Goal: Task Accomplishment & Management: Use online tool/utility

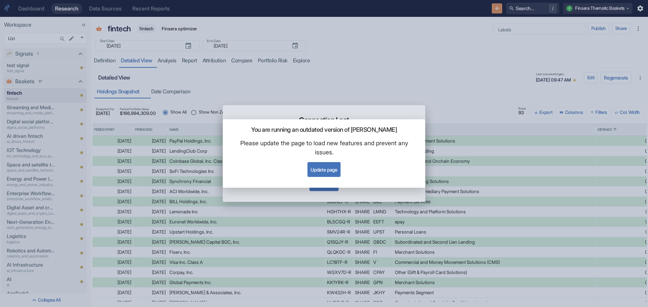
click at [334, 171] on button "Update page" at bounding box center [323, 169] width 33 height 15
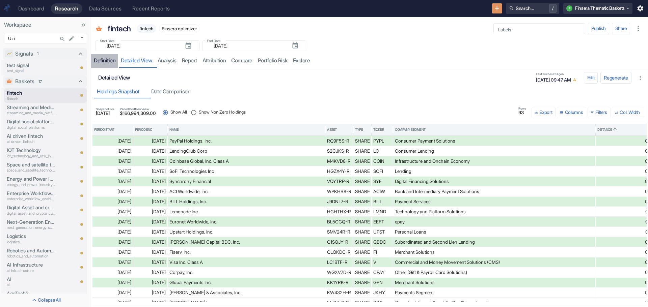
click at [102, 58] on div "Definition" at bounding box center [105, 60] width 22 height 7
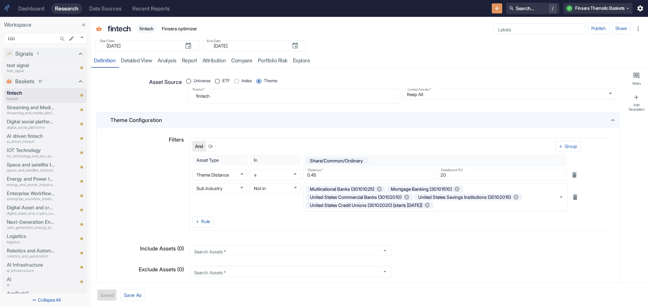
type textarea "x"
click at [29, 164] on p "Space and satellite technology" at bounding box center [31, 164] width 49 height 7
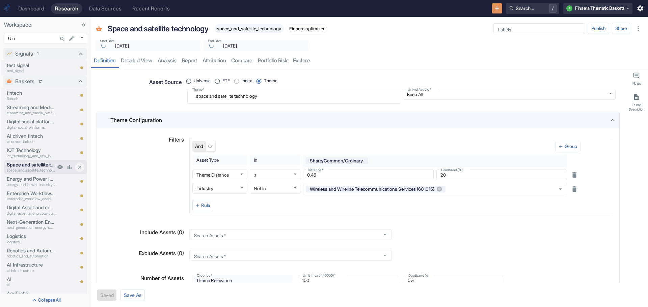
type textarea "x"
click at [21, 178] on p "Energy and Power Industry Services" at bounding box center [31, 178] width 49 height 7
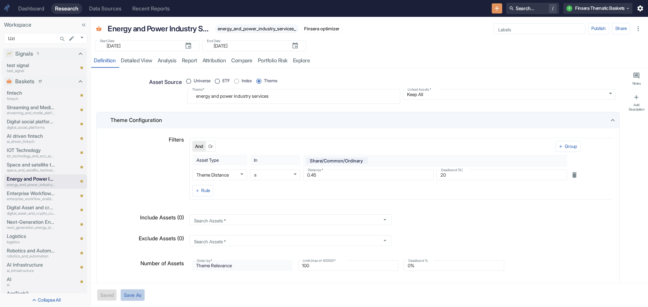
click at [133, 294] on button "Save As" at bounding box center [132, 295] width 24 height 12
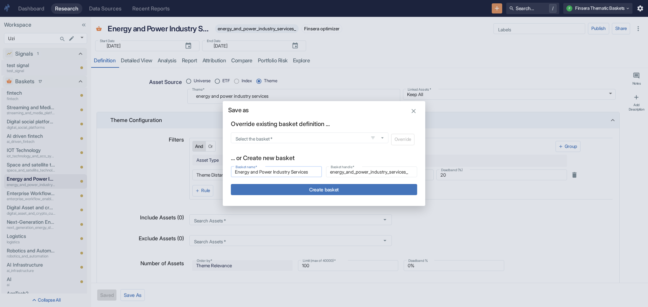
type textarea "x"
drag, startPoint x: 314, startPoint y: 173, endPoint x: 195, endPoint y: 168, distance: 119.1
click at [195, 168] on div "Save as Override existing basket definition ... Select the basket   * Select th…" at bounding box center [324, 153] width 648 height 307
type input "S"
type input "s"
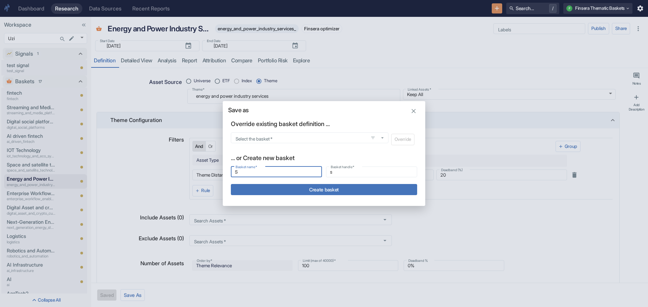
type input "St"
type input "st"
type input "Str"
type input "str"
type input "Stra"
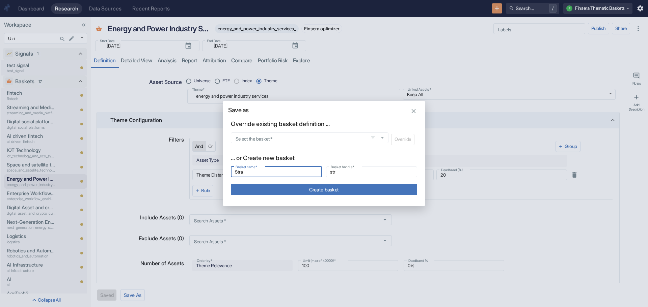
type input "stra"
type input "Strat"
type input "strat"
type input "Strate"
type input "strate"
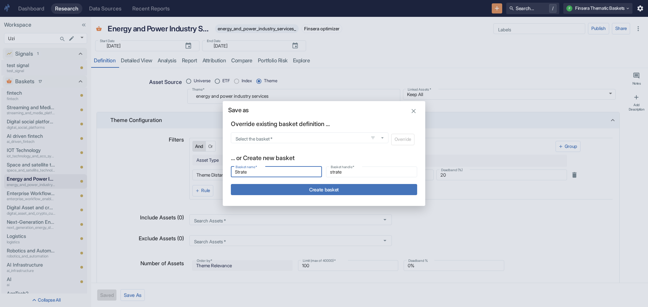
type input "Strateg"
type input "strateg"
type input "Strategi"
type input "strategi"
type input "Strategic"
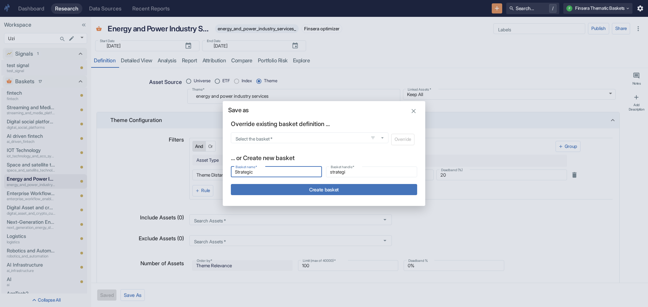
type input "strategic"
type input "Strategic"
type input "strategic_"
type input "Strategic m"
type input "strategic_m"
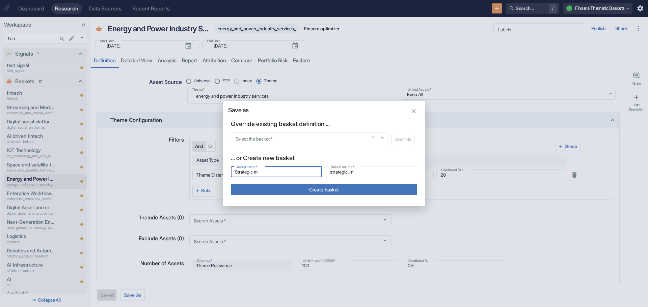
type input "Strategic ma"
type input "strategic_ma"
type input "Strategic mat"
type input "strategic_mat"
type input "Strategic mate"
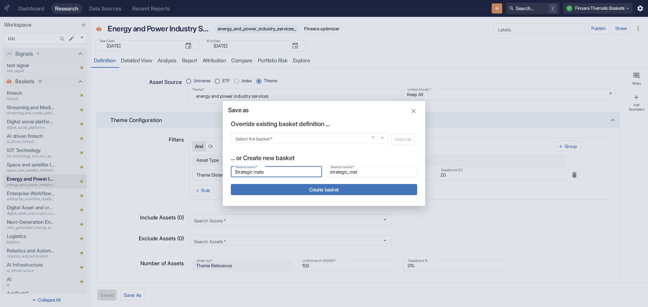
type input "strategic_mate"
type input "Strategic mater"
type input "strategic_mater"
type input "Strategic materi"
type input "strategic_materi"
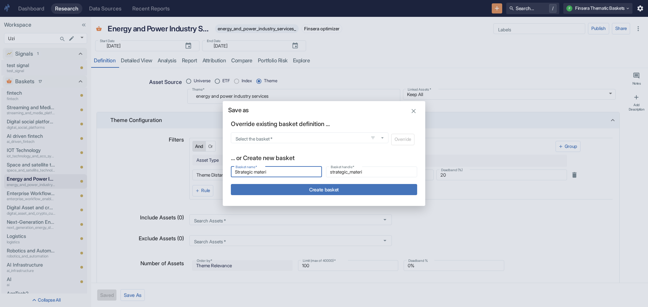
type input "Strategic materia"
type input "strategic_materia"
type input "Strategic material"
type input "strategic_material"
type input "Strategic materials"
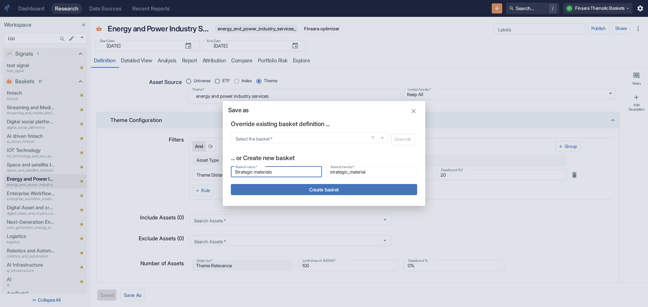
type input "strategic_materials"
type input "Strategic materials"
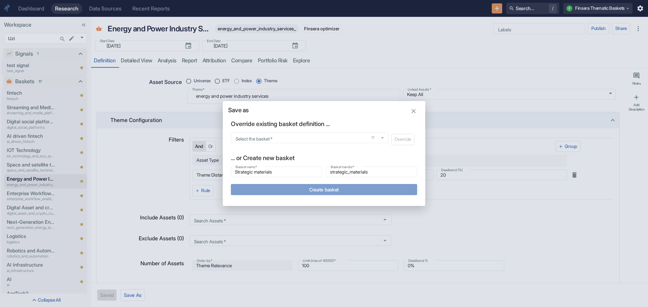
click at [323, 188] on button "Create basket" at bounding box center [324, 189] width 186 height 11
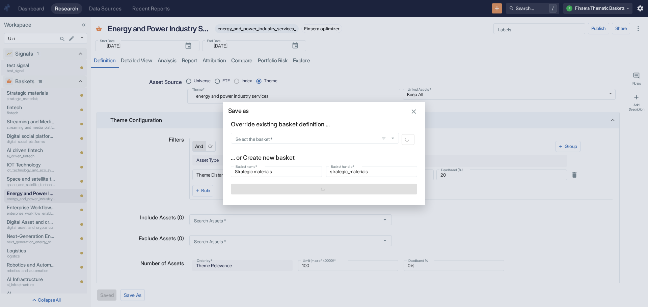
type textarea "x"
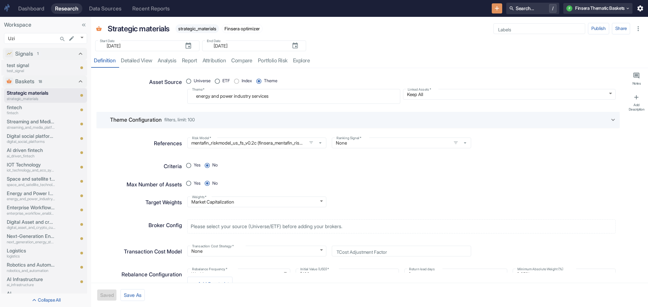
type textarea "x"
drag, startPoint x: 280, startPoint y: 98, endPoint x: 168, endPoint y: 98, distance: 112.0
click at [168, 98] on div "Asset Source Universe ETF Index Theme Theme   * energy and power industry servi…" at bounding box center [355, 87] width 520 height 33
radio input "true"
type textarea "S"
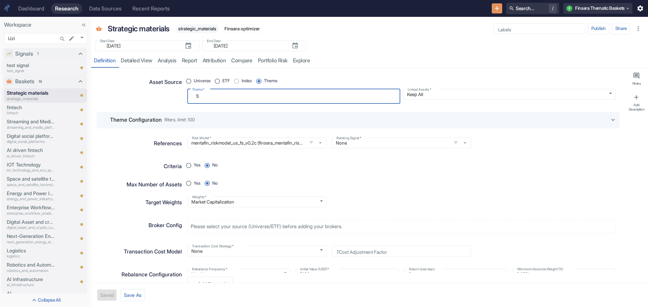
type textarea "x"
type textarea "St"
type textarea "x"
type textarea "Str"
type textarea "x"
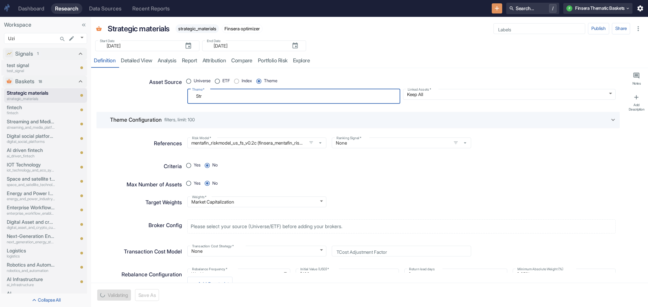
type textarea "Stra"
type textarea "x"
type textarea "Strat"
type textarea "x"
type textarea "Strate"
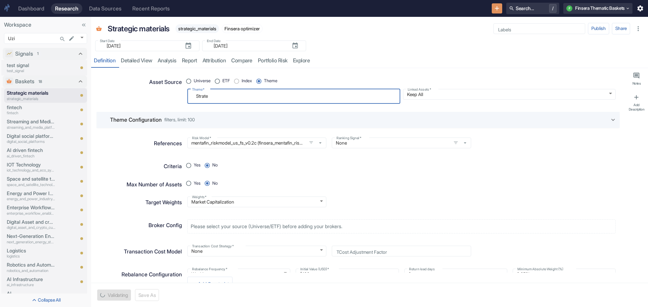
type textarea "x"
type textarea "Strateg"
type textarea "x"
type textarea "Strategi"
type textarea "x"
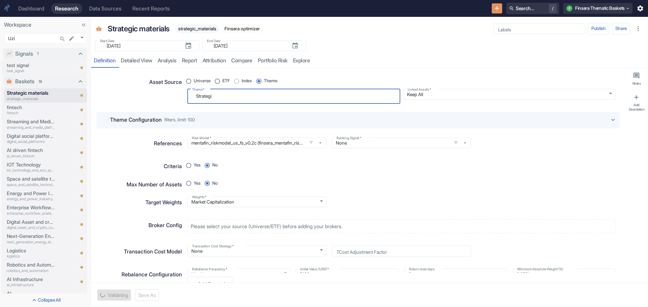
type textarea "Strategic"
type textarea "x"
type textarea "Strategic"
type textarea "x"
type textarea "Strategic m"
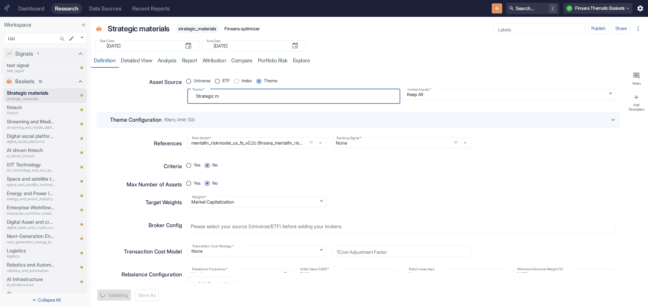
type textarea "x"
type textarea "Strategic ma"
type textarea "x"
type textarea "Strategic mat"
type textarea "x"
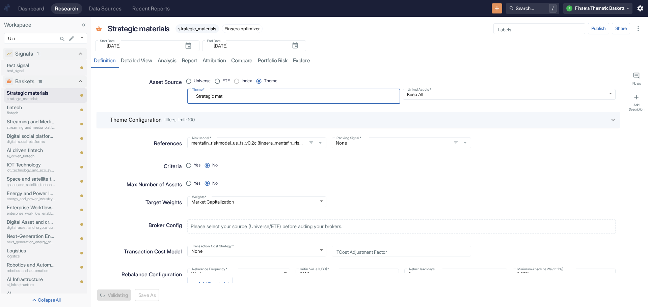
type textarea "Strategic mate"
type textarea "x"
type textarea "Strategic mater"
type textarea "x"
type textarea "Strategic materi"
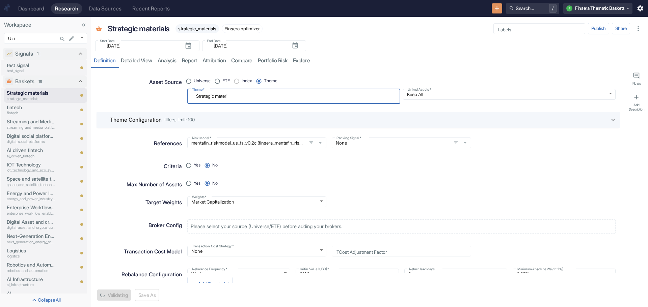
type textarea "x"
type textarea "Strategic materia"
type textarea "x"
type textarea "Strategic material"
type textarea "x"
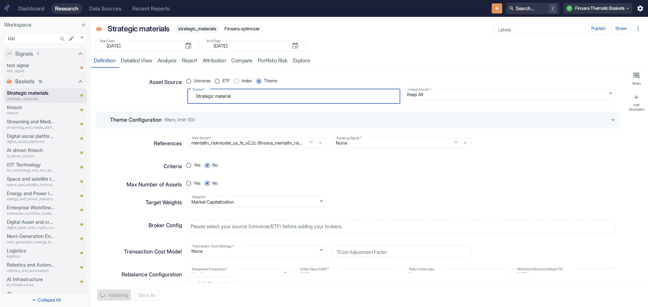
type textarea "Strategic materials"
type textarea "x"
type textarea "Strategic materials,"
type textarea "x"
type textarea "Strategic materials,"
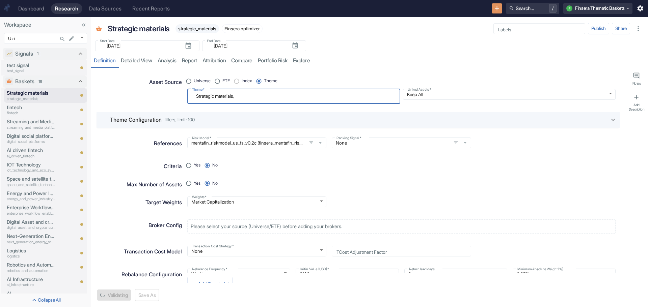
type textarea "x"
type textarea "Strategic materials, r"
type textarea "x"
type textarea "Strategic materials, ra"
type textarea "x"
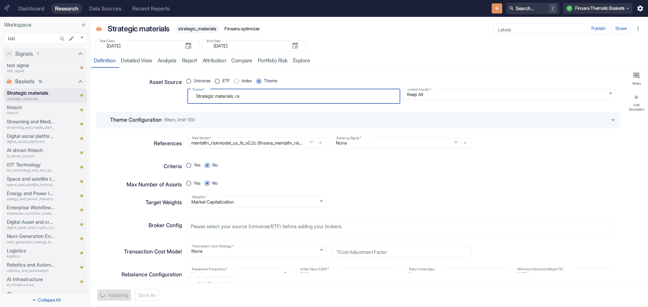
type textarea "Strategic materials, rar"
type textarea "x"
type textarea "Strategic materials, rare"
type textarea "x"
type textarea "Strategic materials, rare"
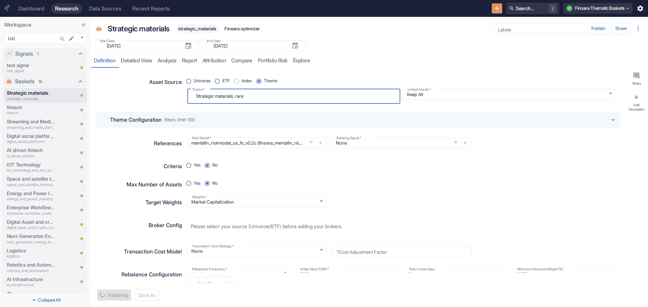
type textarea "x"
type textarea "Strategic materials, rare e"
type textarea "x"
type textarea "Strategic materials, rare ea"
type textarea "x"
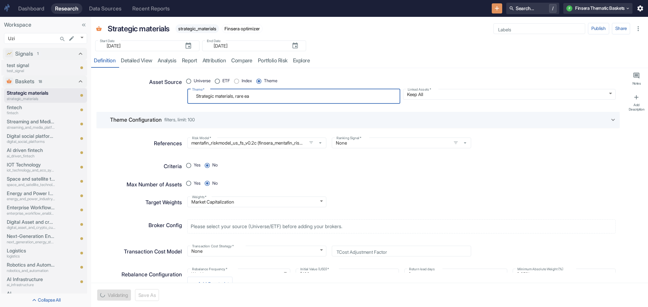
type textarea "Strategic materials, rare ear"
type textarea "x"
type textarea "Strategic materials, rare eart"
type textarea "x"
type textarea "Strategic materials, rare earth"
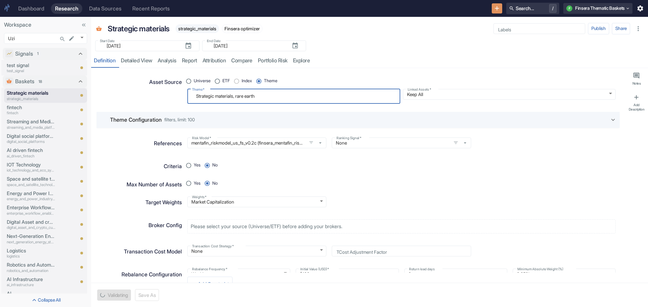
type textarea "x"
type textarea "Strategic materials, rare earth"
type textarea "x"
type textarea "Strategic materials, rare earth m"
type textarea "x"
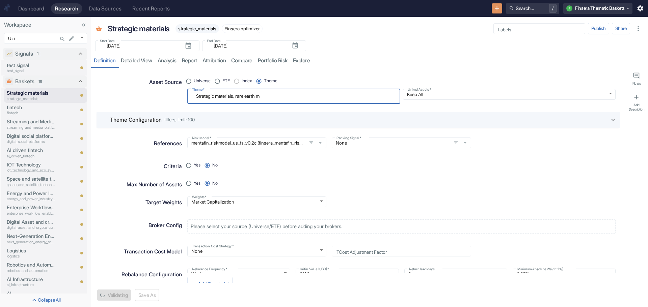
type textarea "Strategic materials, rare earth mi"
type textarea "x"
type textarea "Strategic materials, rare earth min"
type textarea "x"
type textarea "Strategic materials, rare earth mine"
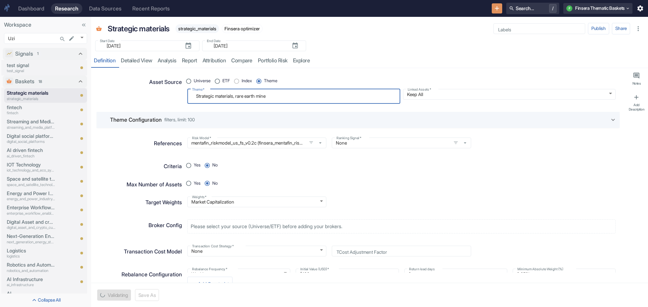
type textarea "x"
type textarea "Strategic materials, rare earth miner"
type textarea "x"
type textarea "Strategic materials, rare earth minera"
type textarea "x"
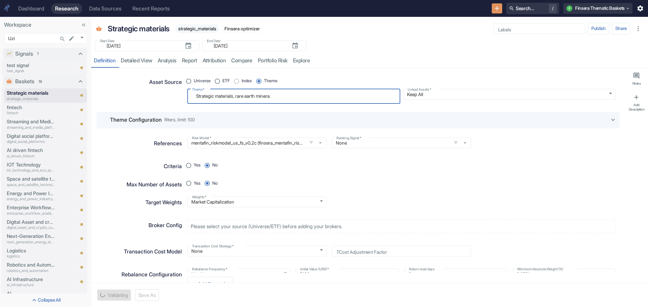
type textarea "Strategic materials, rare earth mineral"
type textarea "x"
type textarea "Strategic materials, rare earth minerals"
type textarea "x"
type textarea "Strategic materials, rare earth minerals"
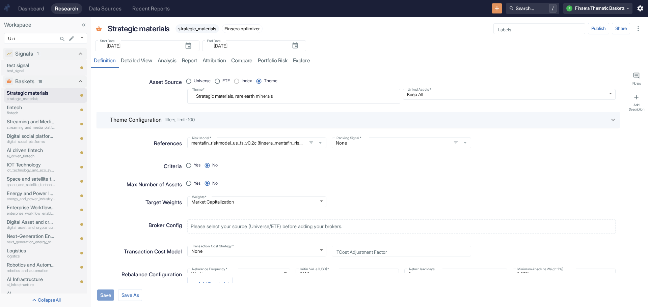
click at [107, 294] on button "Save" at bounding box center [105, 295] width 17 height 11
type textarea "x"
click at [143, 61] on link "detailed view" at bounding box center [136, 61] width 37 height 14
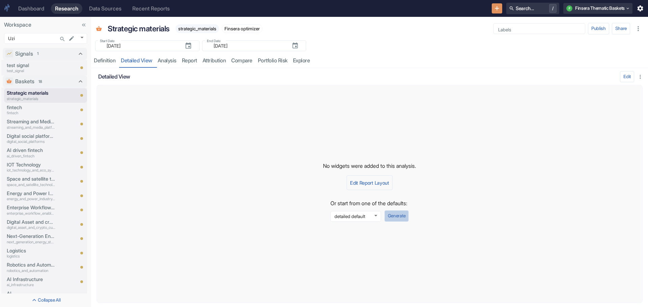
click at [396, 215] on button "Generate" at bounding box center [396, 215] width 24 height 11
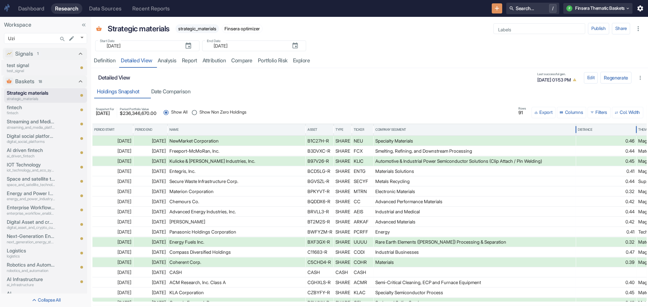
click at [611, 127] on div "Distance" at bounding box center [605, 129] width 57 height 11
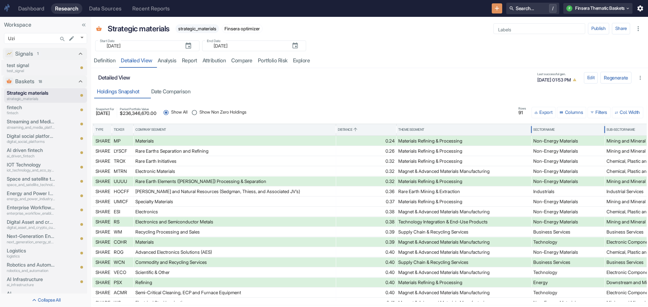
click at [542, 129] on div "Sector Name" at bounding box center [544, 129] width 22 height 5
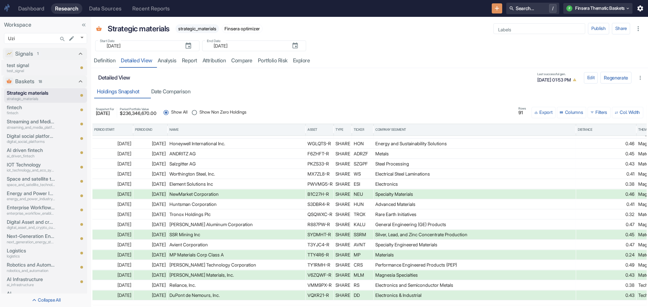
scroll to position [291, 0]
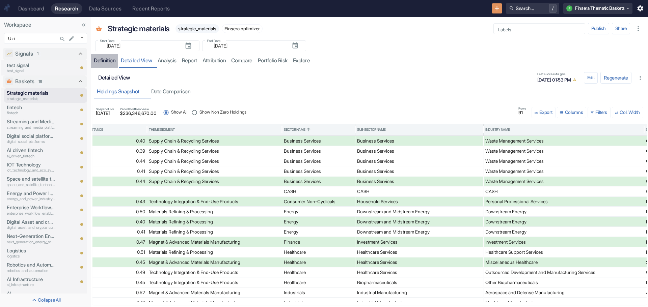
click at [101, 61] on div "Definition" at bounding box center [105, 60] width 22 height 7
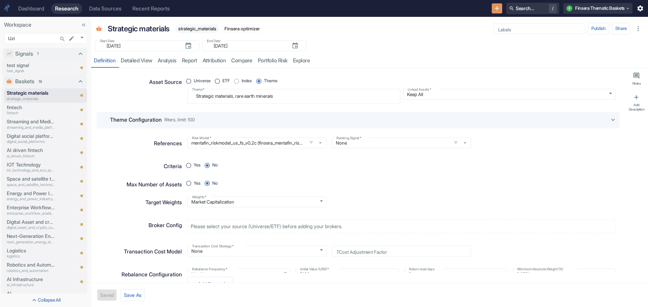
click at [609, 116] on icon at bounding box center [612, 119] width 7 height 7
radio input "true"
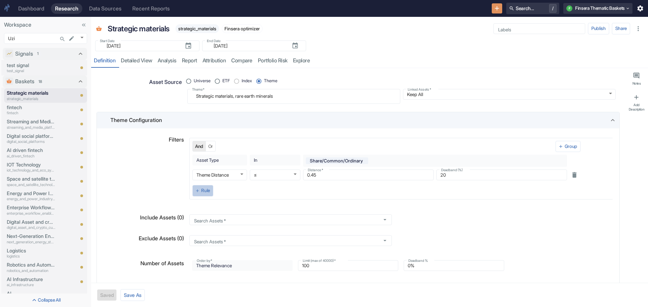
click at [195, 189] on icon "button" at bounding box center [197, 191] width 5 height 5
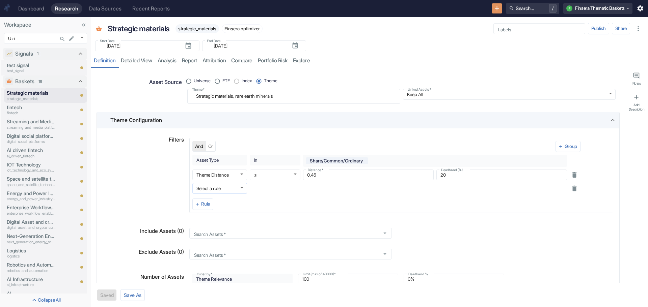
click at [237, 187] on body "Dashboard Research Data Sources Recent Reports Search... / F Finsera Thematic B…" at bounding box center [324, 153] width 648 height 307
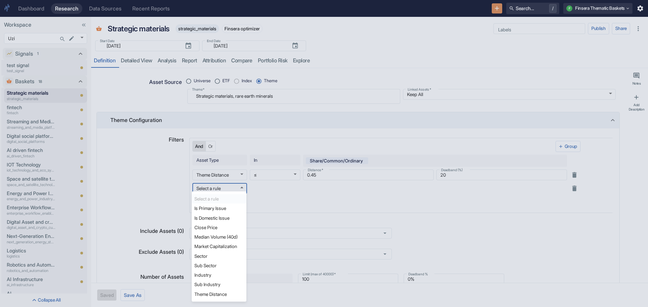
click at [225, 253] on li "Sector" at bounding box center [219, 256] width 55 height 9
type textarea "x"
type input "rbics_l1_id"
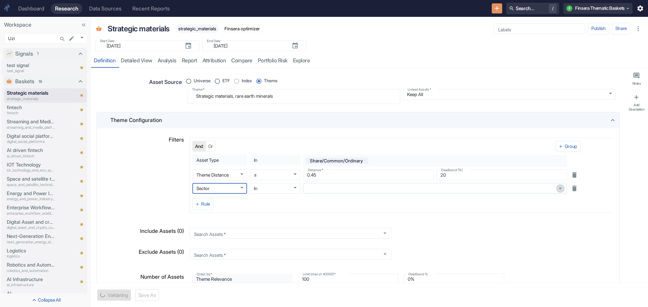
click at [559, 187] on icon "Open" at bounding box center [559, 188] width 7 height 7
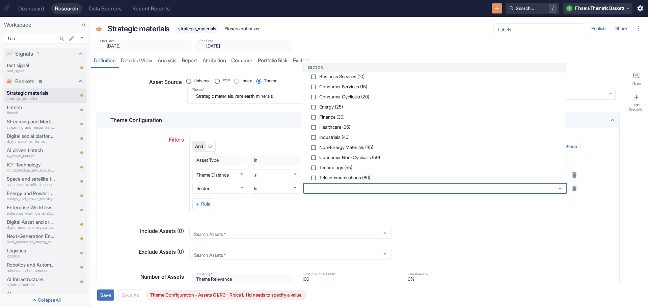
click at [483, 150] on li "Non-Energy Materials (45)" at bounding box center [434, 148] width 264 height 10
type textarea "x"
checkbox input "true"
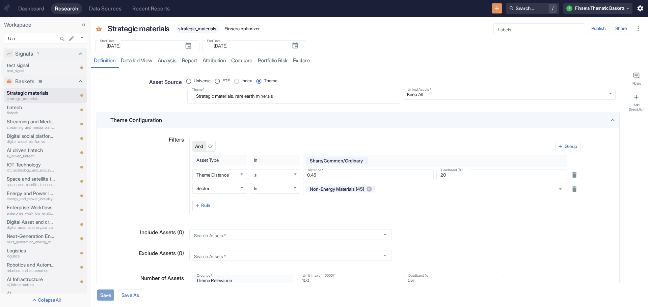
click at [105, 293] on button "Save" at bounding box center [105, 295] width 17 height 11
type textarea "x"
click at [142, 61] on link "detailed view" at bounding box center [136, 61] width 37 height 14
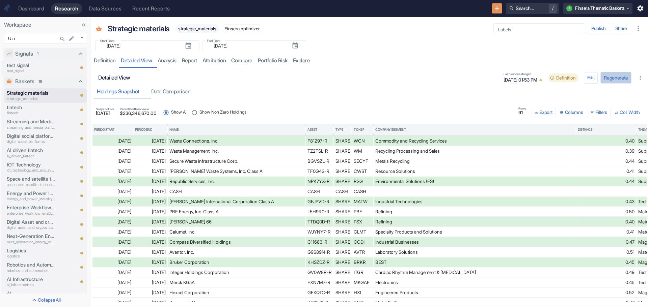
click at [605, 77] on button "Regenerate" at bounding box center [615, 78] width 31 height 12
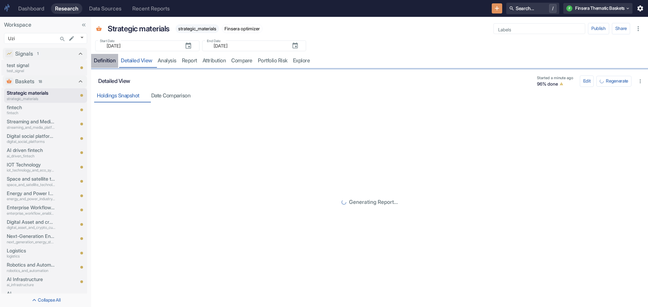
click at [100, 59] on div "Definition" at bounding box center [105, 60] width 22 height 7
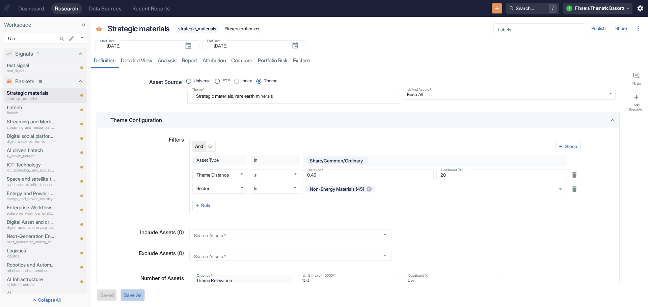
click at [133, 294] on button "Save As" at bounding box center [132, 295] width 24 height 12
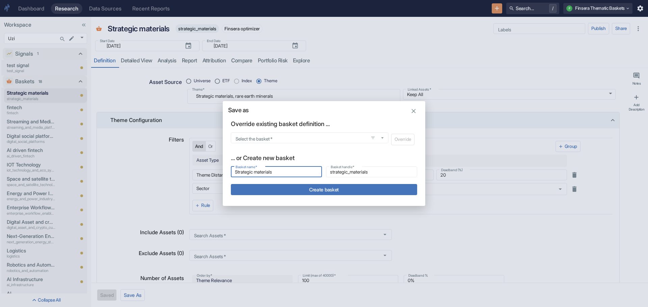
drag, startPoint x: 286, startPoint y: 173, endPoint x: 214, endPoint y: 172, distance: 71.5
click at [214, 172] on div "Save as Override existing basket definition ... Select the basket   * Select th…" at bounding box center [324, 153] width 648 height 307
type textarea "x"
type input "L"
type input "l"
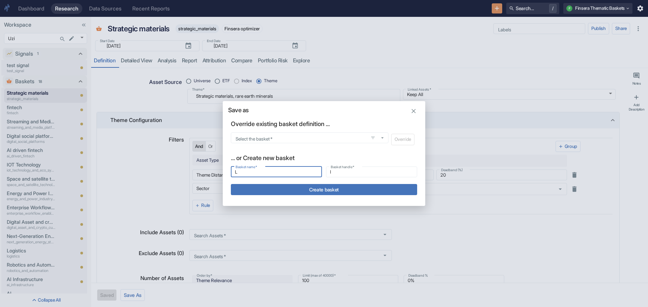
type input "Lu"
type input "lu"
type input "Lux"
type input "lux"
type textarea "x"
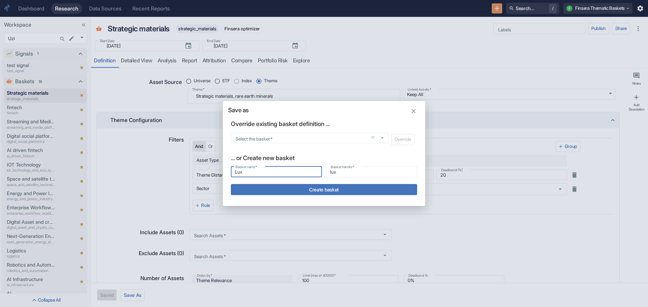
type input "Luxu"
type input "luxu"
type input "Luxur"
type input "luxur"
type input "Luxury"
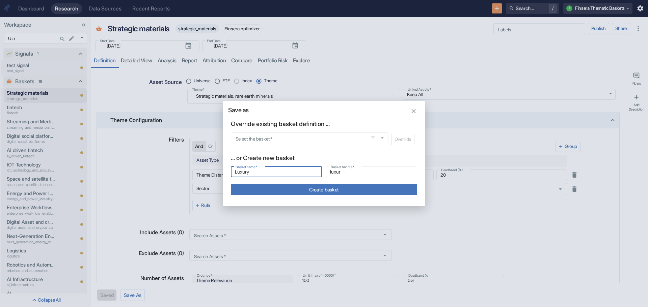
type input "luxury"
type input "Luxury"
type input "luxury_"
type input "Luxury T"
type input "luxury_t"
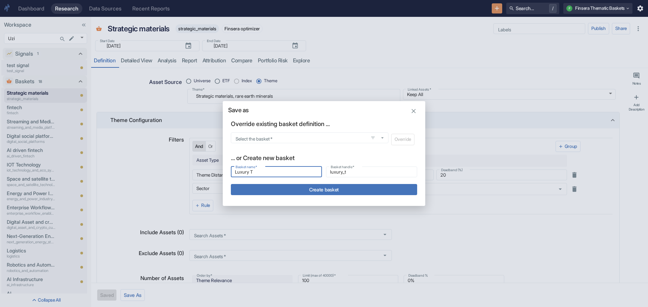
type input "Luxury Tr"
type input "luxury_tr"
type input "Luxury Tra"
type input "luxury_tra"
type input "Luxury Trav"
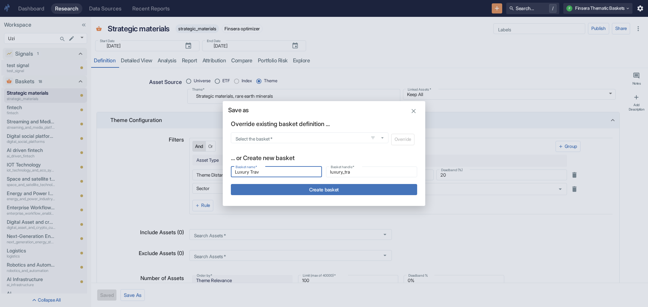
type input "luxury_trav"
type input "Luxury Trave"
type input "luxury_trave"
type input "Luxury Travel"
type input "luxury_travel"
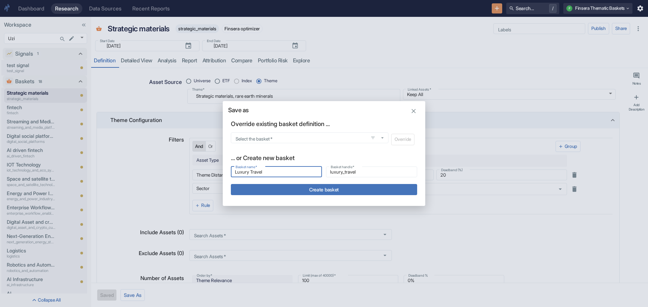
type input "Luxury Travel"
type input "luxury_travel_"
type input "Luxury Travel a"
type input "luxury_travel_a"
type input "Luxury Travel an"
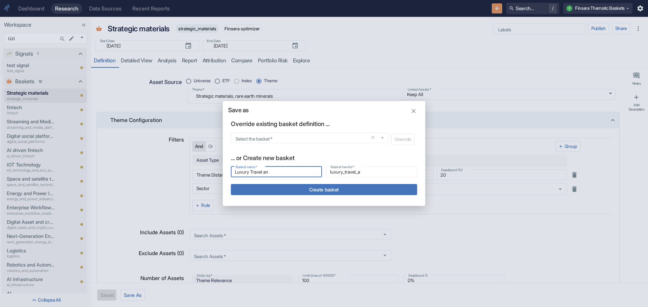
type input "luxury_travel_an"
type input "Luxury Travel and"
type input "luxury_travel_and"
type input "Luxury Travel and"
type input "luxury_travel_and_"
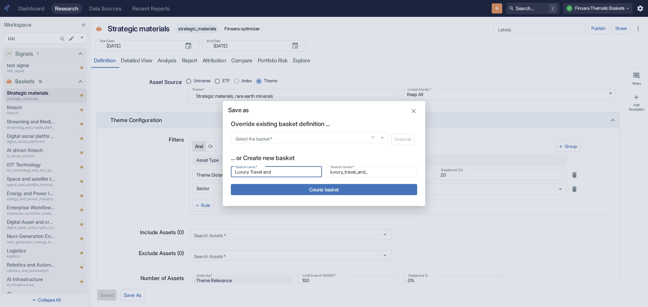
type input "Luxury Travel and H"
type input "luxury_travel_and_h"
type input "Luxury Travel and Ho"
type input "luxury_travel_and_ho"
type textarea "x"
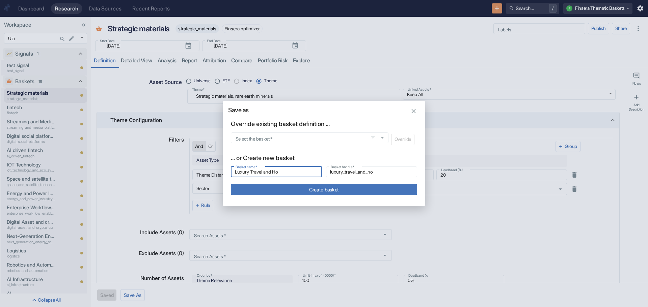
type input "Luxury Travel and Hos"
type input "luxury_travel_and_hos"
type input "Luxury Travel and Hosp"
type input "luxury_travel_and_hosp"
type input "Luxury Travel and Hospi"
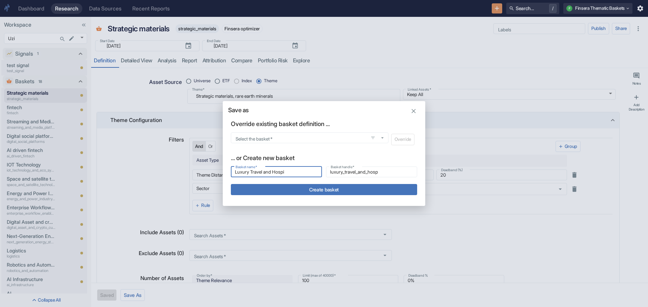
type input "luxury_travel_and_hospi"
type input "Luxury Travel and Hospit"
type input "luxury_travel_and_hospit"
type textarea "x"
type input "Luxury Travel and Hospita"
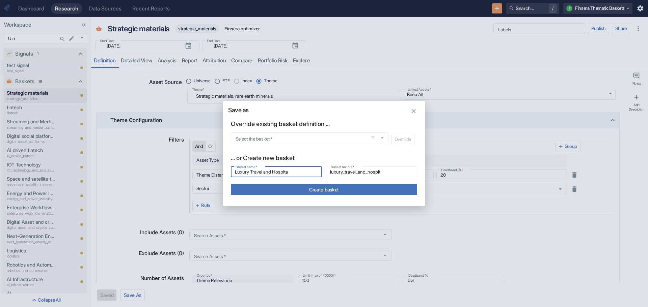
type input "luxury_travel_and_hospita"
type input "Luxury Travel and Hospital"
type input "luxury_travel_and_hospital"
type input "Luxury Travel and Hospitali"
type input "luxury_travel_and_hospitali"
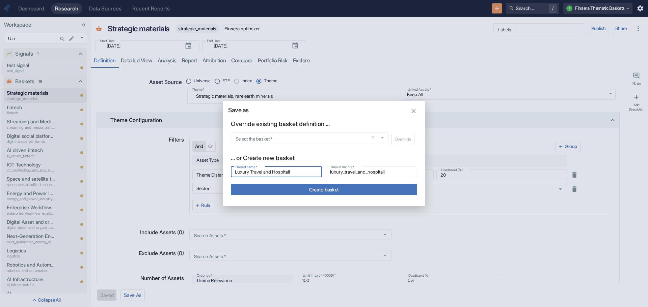
type input "Luxury Travel and Hospitalit"
type input "luxury_travel_and_hospitalit"
type input "Luxury Travel and Hospitality"
type input "luxury_travel_and_hospitality"
type textarea "x"
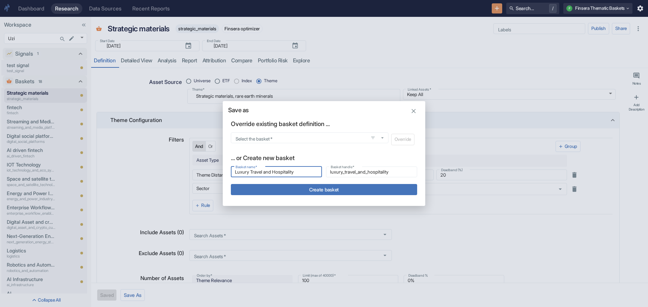
type input "Luxury Travel and Hospitality"
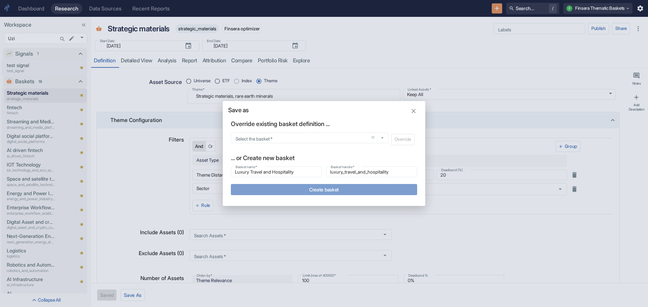
click at [320, 188] on button "Create basket" at bounding box center [324, 189] width 186 height 11
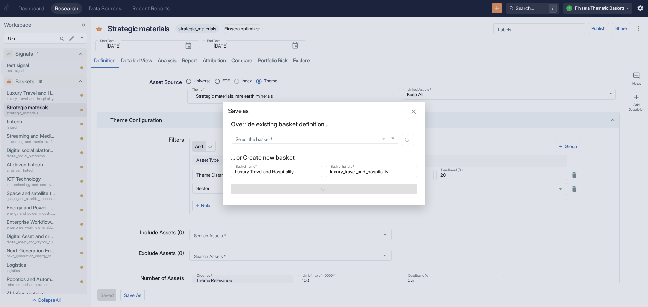
type textarea "x"
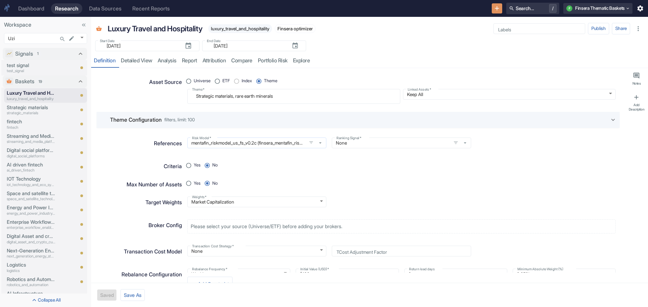
type textarea "x"
click at [609, 117] on icon at bounding box center [612, 119] width 7 height 7
radio input "true"
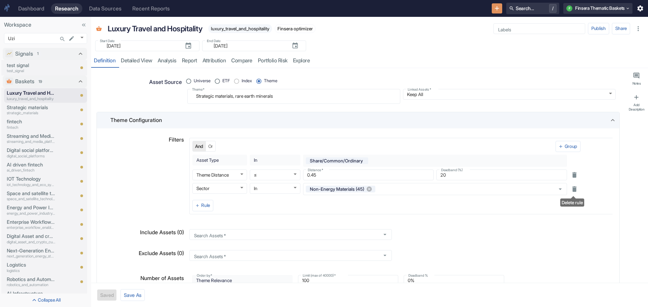
click at [573, 188] on icon "Delete rule" at bounding box center [574, 189] width 4 height 5
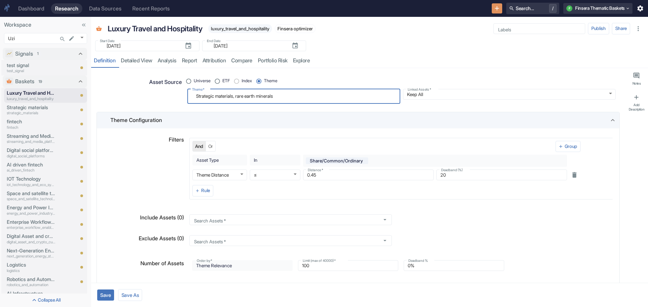
drag, startPoint x: 286, startPoint y: 98, endPoint x: 165, endPoint y: 94, distance: 121.2
click at [165, 94] on div "Asset Source Universe ETF Index Theme Theme   * Strategic materials, rare earth…" at bounding box center [355, 87] width 520 height 33
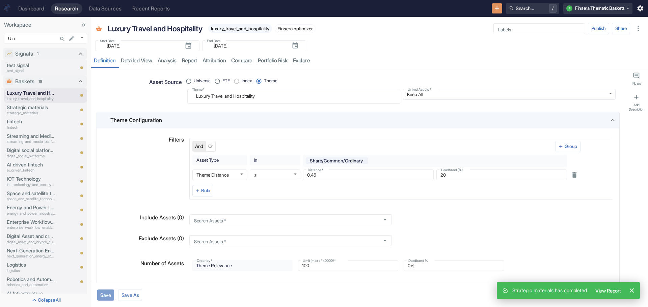
click at [104, 293] on button "Save" at bounding box center [105, 295] width 17 height 11
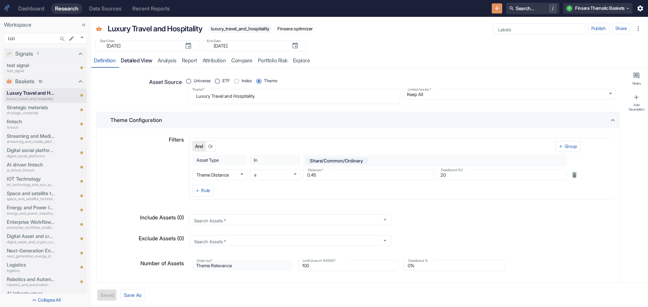
click at [136, 61] on link "detailed view" at bounding box center [136, 61] width 37 height 14
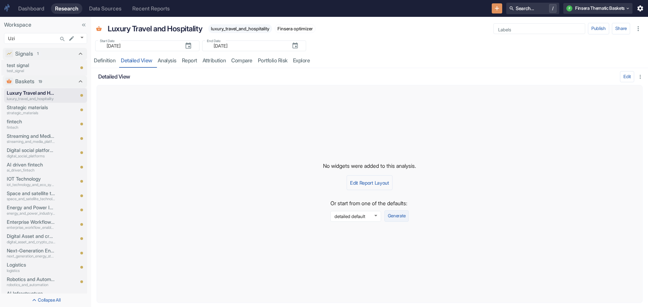
click at [392, 214] on button "Generate" at bounding box center [396, 215] width 24 height 11
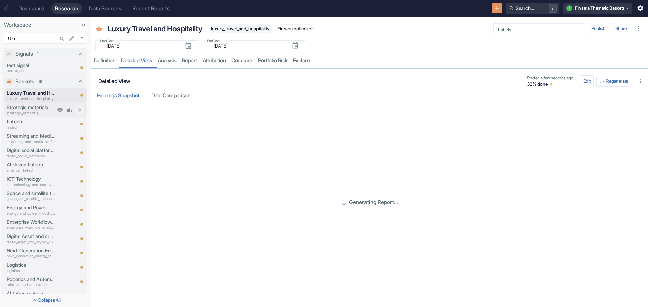
click at [25, 107] on p "Strategic materials" at bounding box center [31, 107] width 49 height 7
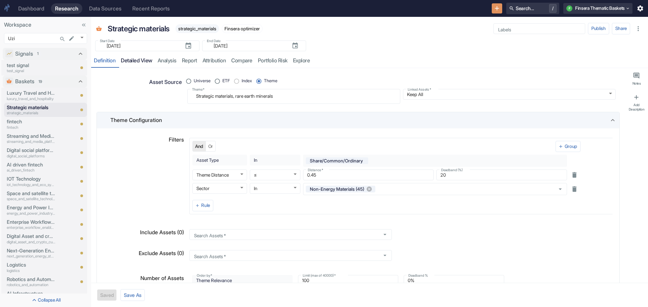
click at [132, 59] on link "detailed view" at bounding box center [136, 61] width 37 height 14
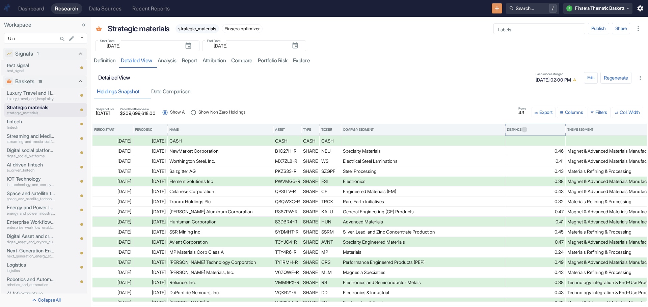
click at [526, 127] on icon "Sort" at bounding box center [523, 129] width 5 height 5
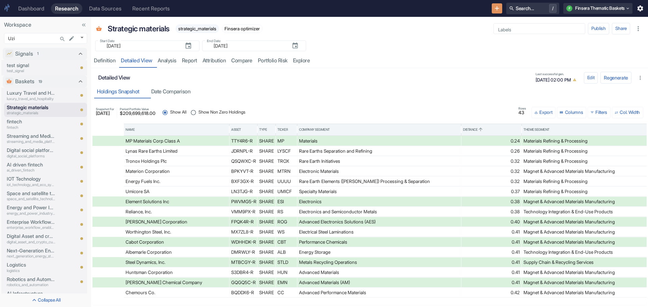
scroll to position [0, 142]
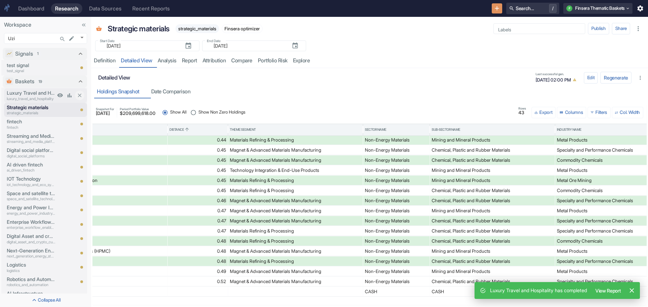
click at [26, 94] on p "Luxury Travel and Hospitality" at bounding box center [31, 92] width 49 height 7
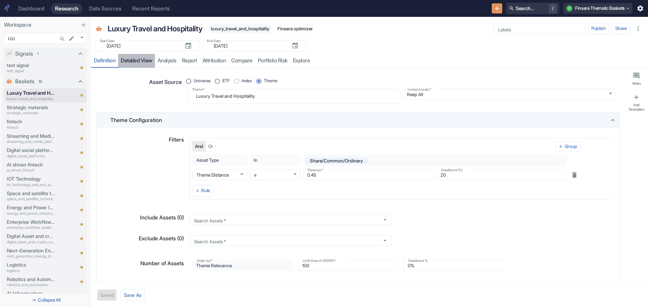
click at [133, 61] on link "detailed view" at bounding box center [136, 61] width 37 height 14
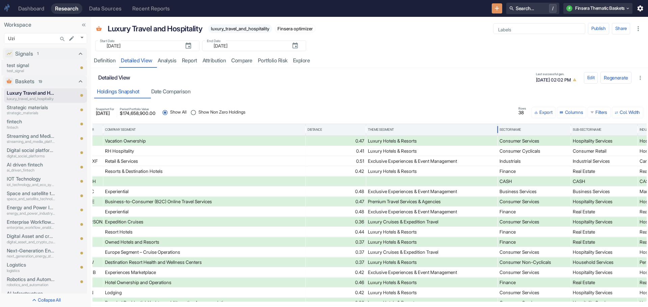
click at [380, 125] on div "Theme Segment" at bounding box center [432, 129] width 128 height 11
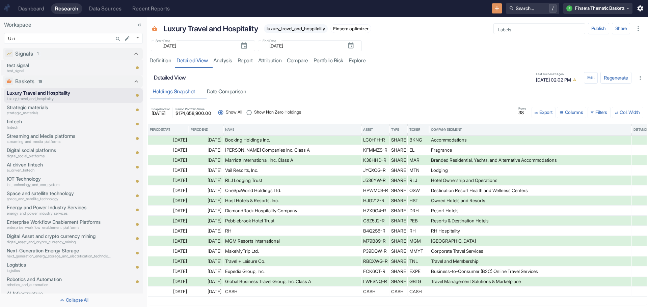
drag, startPoint x: 90, startPoint y: 149, endPoint x: 145, endPoint y: 151, distance: 55.7
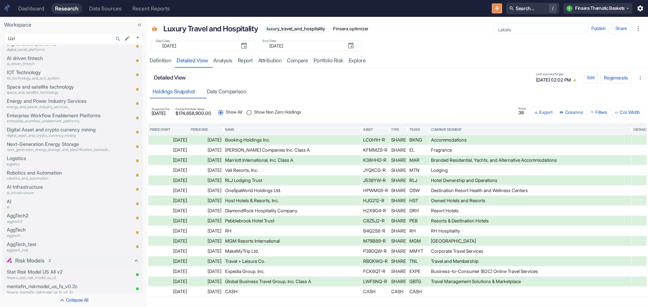
scroll to position [110, 0]
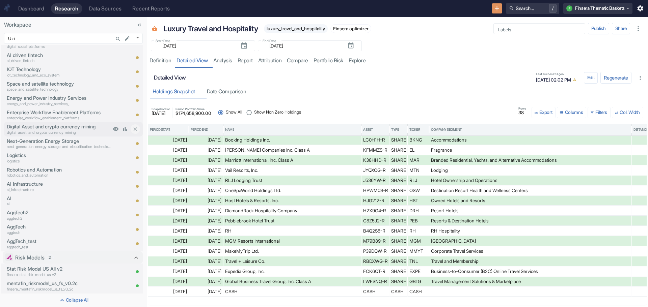
click at [67, 129] on p "Digital Asset and crypto currency mining" at bounding box center [59, 126] width 104 height 7
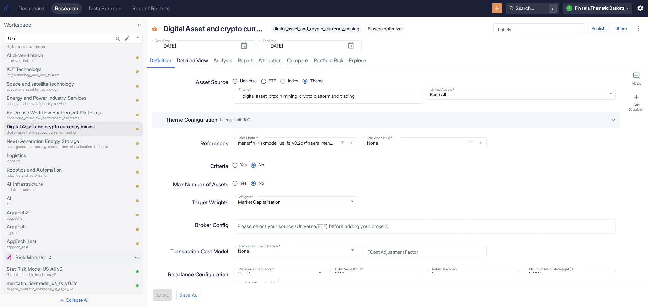
click at [195, 62] on link "detailed view" at bounding box center [192, 61] width 37 height 14
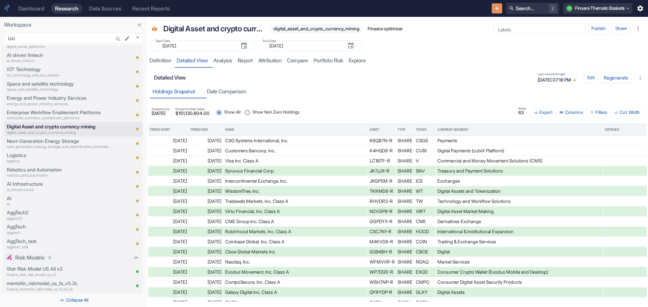
scroll to position [480, 0]
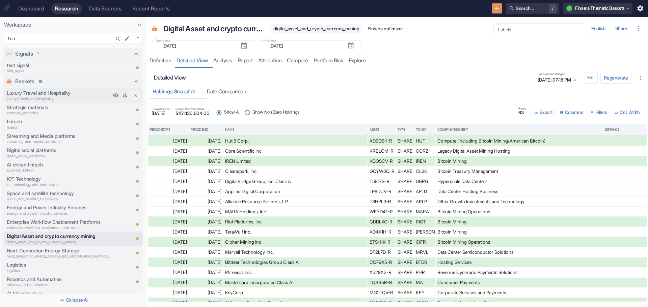
click at [44, 95] on p "Luxury Travel and Hospitality" at bounding box center [59, 92] width 104 height 7
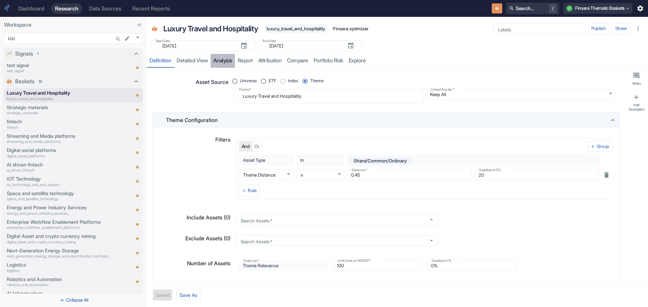
click at [224, 59] on link "analysis" at bounding box center [222, 61] width 24 height 14
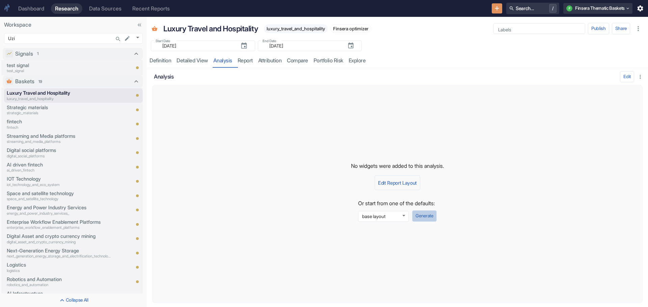
click at [424, 216] on button "Generate" at bounding box center [424, 215] width 24 height 11
